Goal: Information Seeking & Learning: Learn about a topic

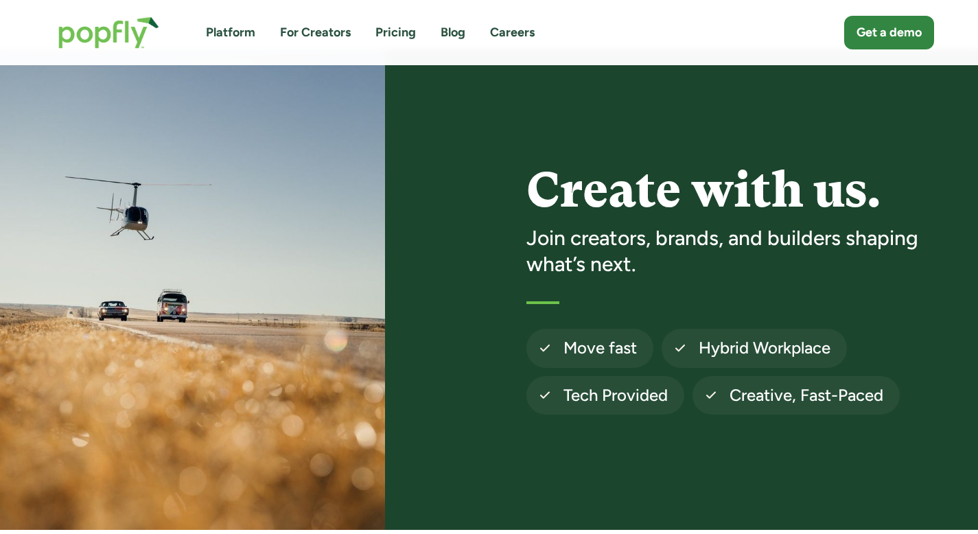
scroll to position [30, 0]
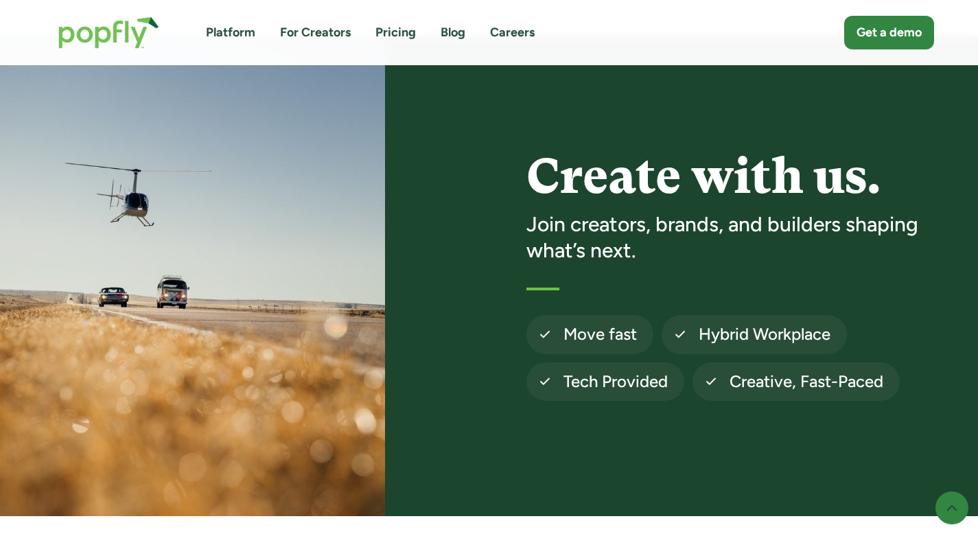
click at [521, 19] on div "Platform For Creators Pricing Blog Careers Get a demo" at bounding box center [489, 33] width 889 height 60
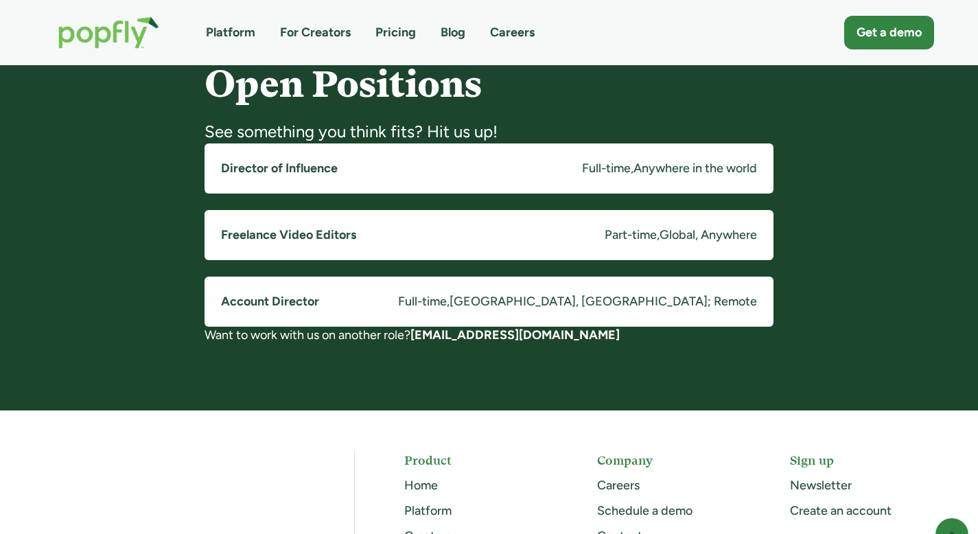
scroll to position [1070, 0]
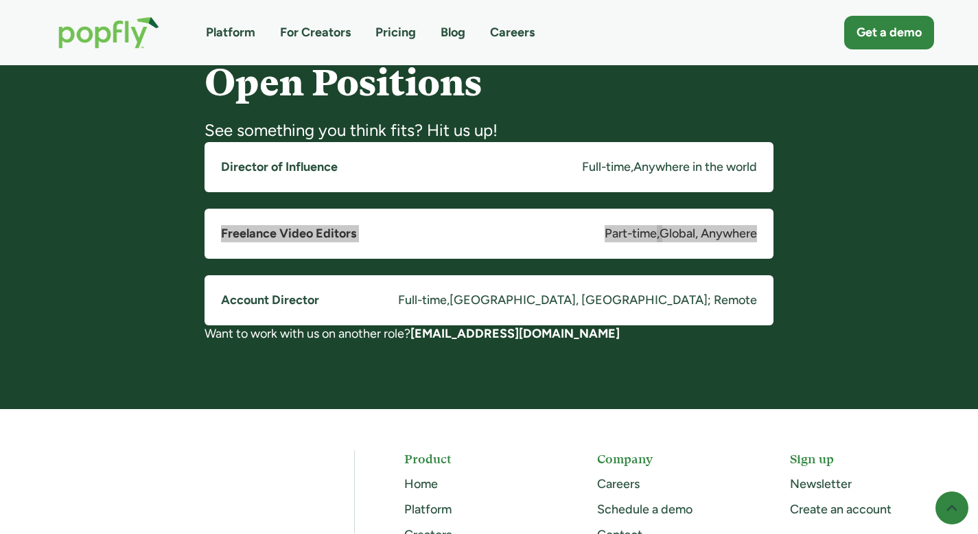
drag, startPoint x: 331, startPoint y: 233, endPoint x: 440, endPoint y: 1, distance: 255.6
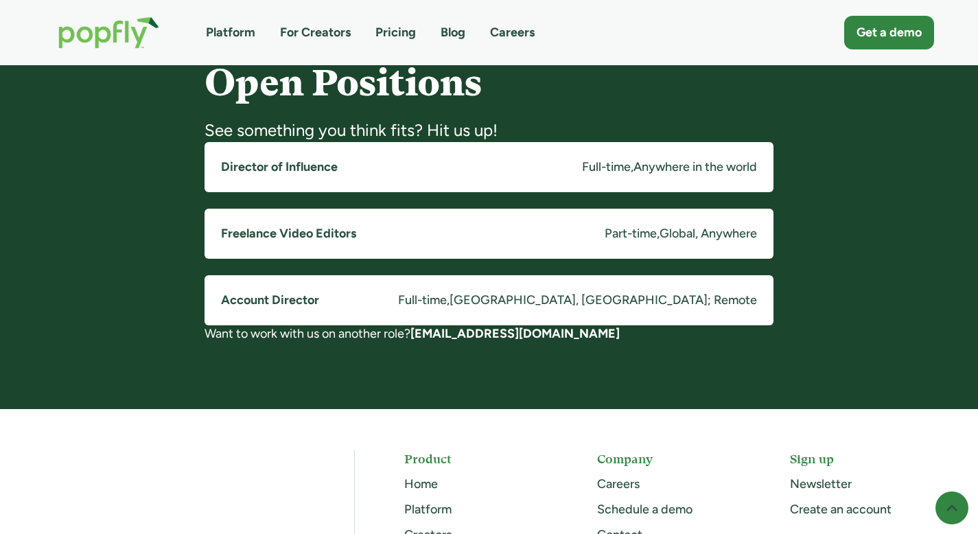
click at [541, 357] on div "Open Positions See something you think fits? Hit us up! Director of Influence F…" at bounding box center [489, 194] width 978 height 429
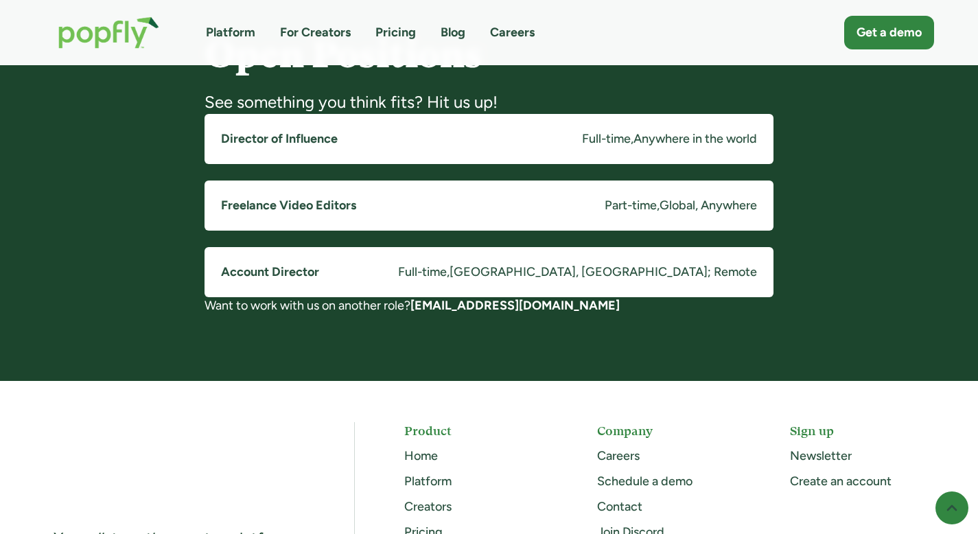
scroll to position [1103, 0]
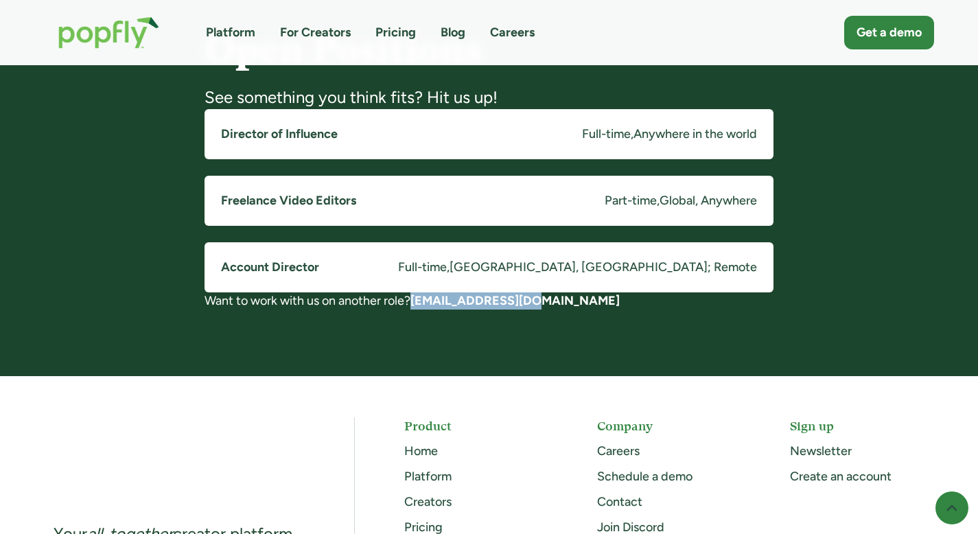
drag, startPoint x: 549, startPoint y: 300, endPoint x: 420, endPoint y: 297, distance: 129.0
click at [420, 297] on div "Want to work with us on another role? [EMAIL_ADDRESS][DOMAIN_NAME]" at bounding box center [488, 300] width 569 height 17
copy strong "[EMAIL_ADDRESS][DOMAIN_NAME]"
click at [126, 27] on img "home" at bounding box center [109, 33] width 128 height 60
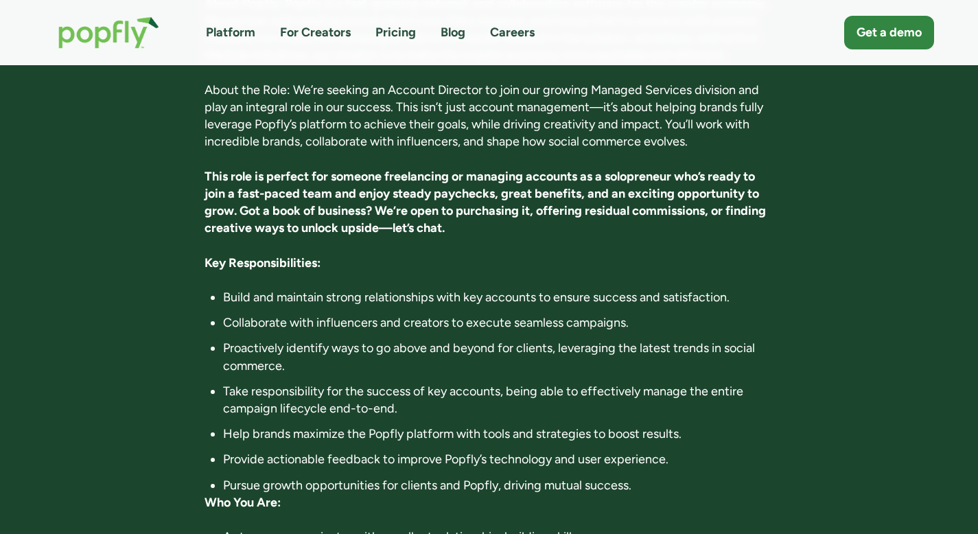
scroll to position [313, 0]
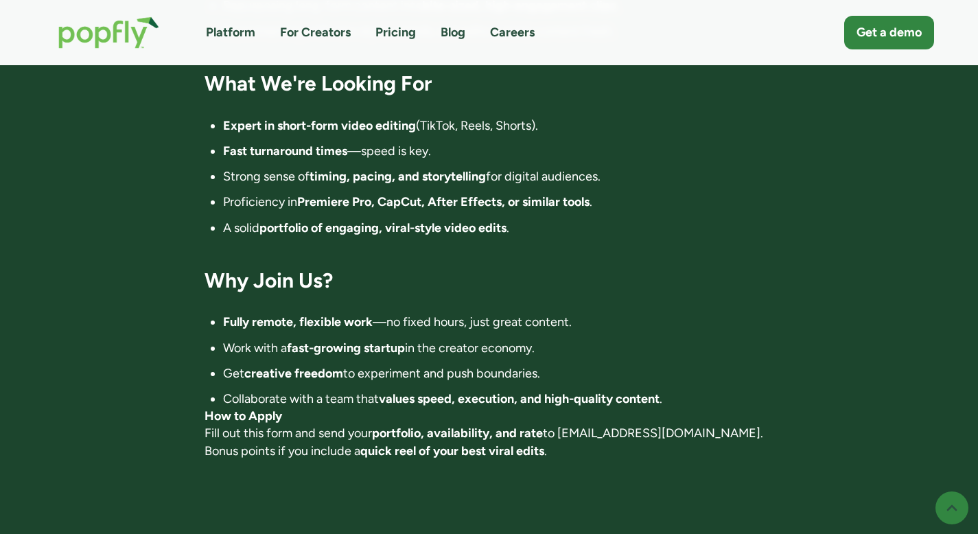
scroll to position [928, 0]
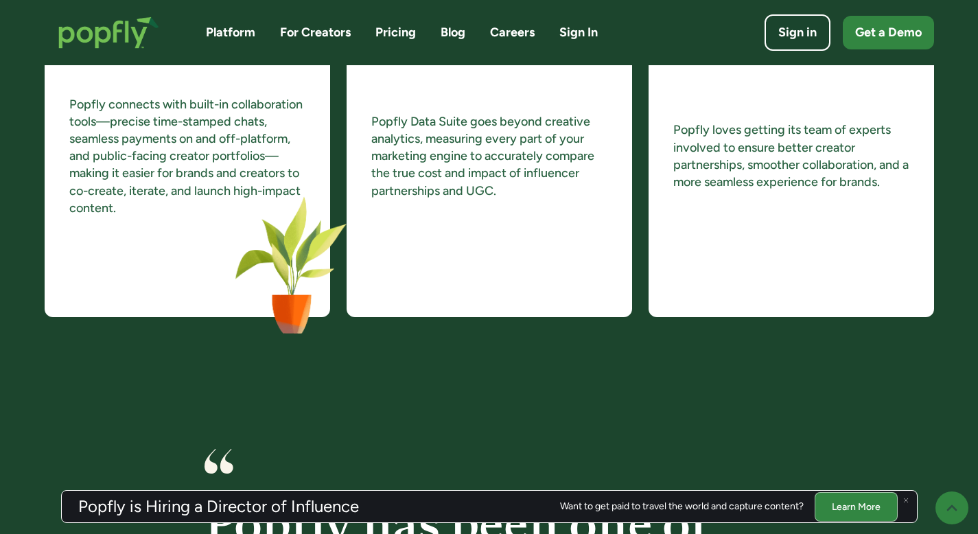
scroll to position [1769, 0]
